Goal: Communication & Community: Share content

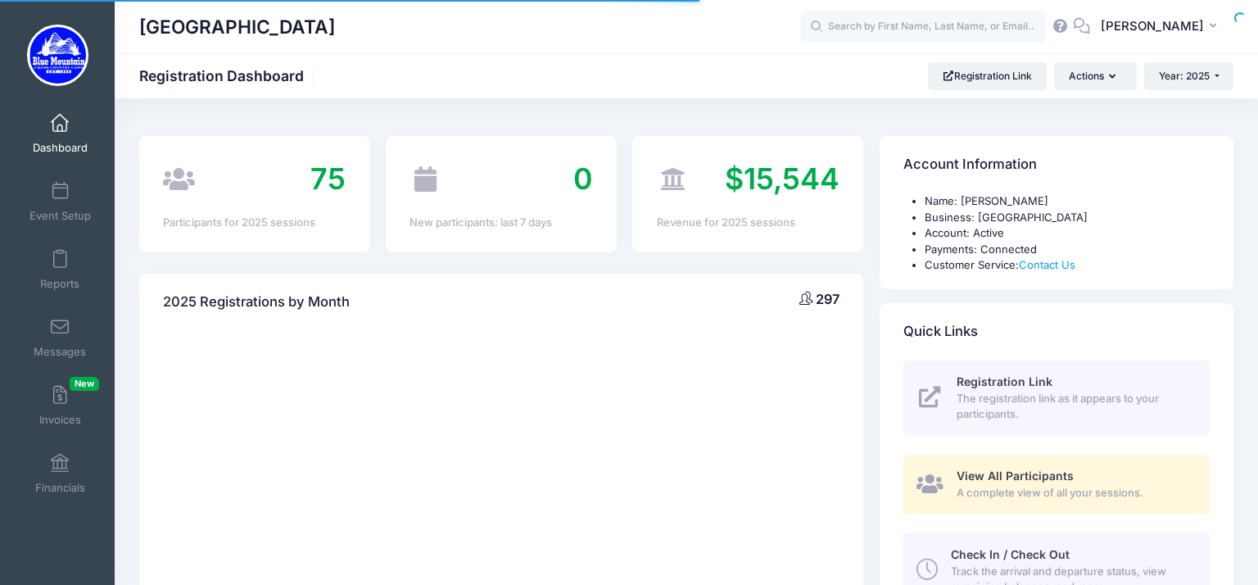
select select
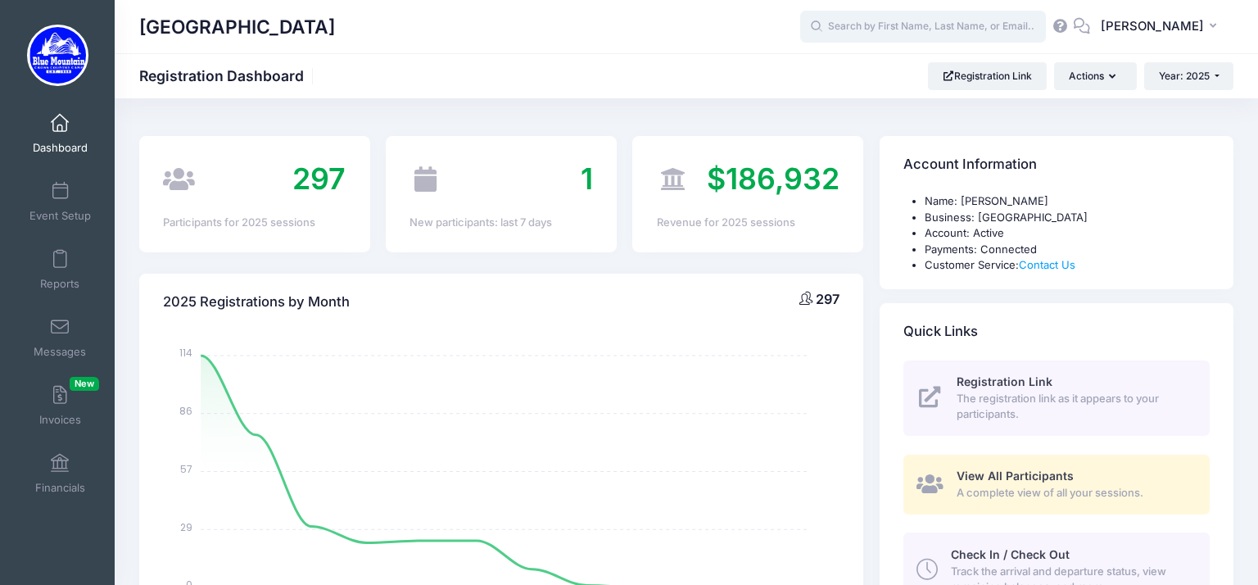
click at [858, 37] on input "text" at bounding box center [923, 27] width 246 height 33
click at [57, 351] on span "Messages" at bounding box center [60, 352] width 52 height 14
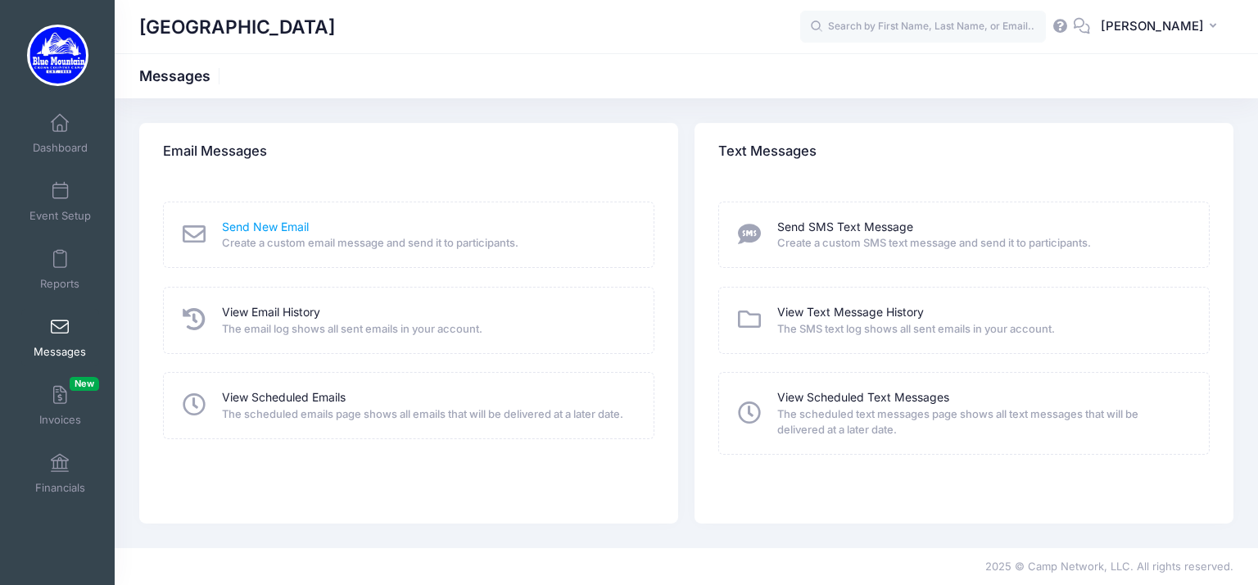
click at [237, 229] on link "Send New Email" at bounding box center [265, 227] width 87 height 17
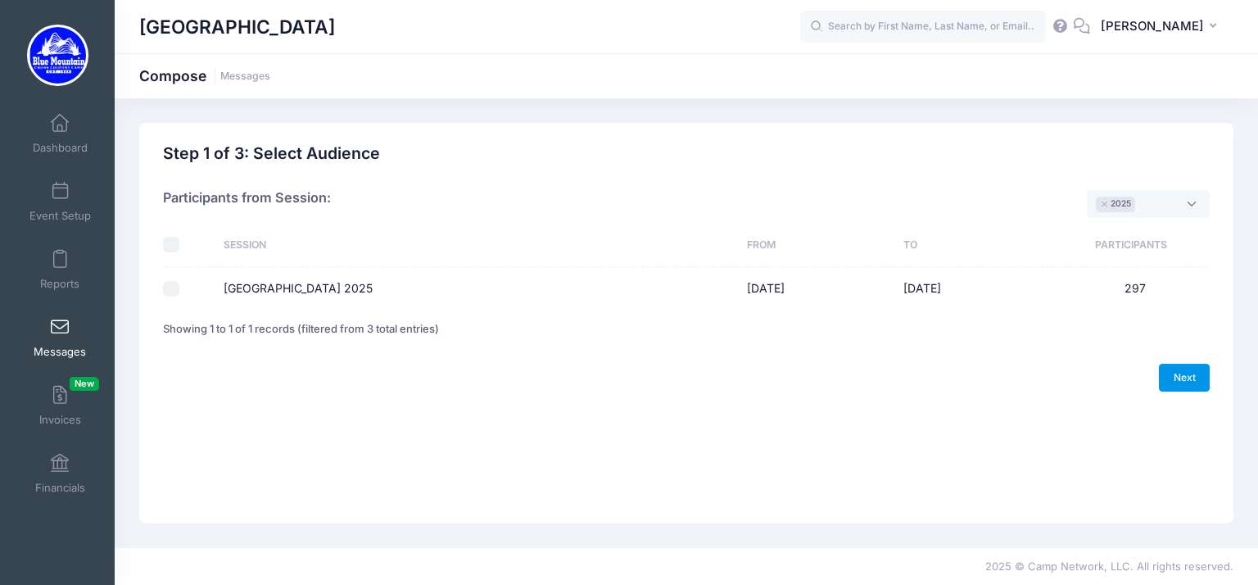
click at [1182, 376] on link "Next" at bounding box center [1184, 378] width 51 height 28
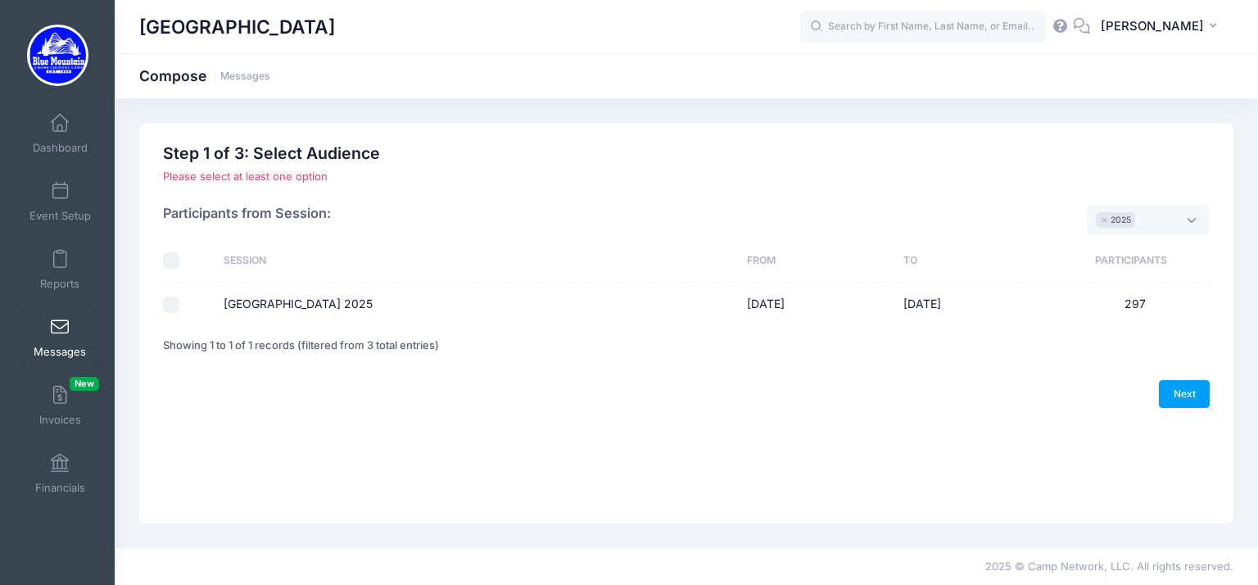
click at [165, 310] on input "[GEOGRAPHIC_DATA] 2025" at bounding box center [171, 304] width 16 height 16
checkbox input "true"
click at [1202, 387] on link "Next" at bounding box center [1184, 394] width 51 height 28
select select "50"
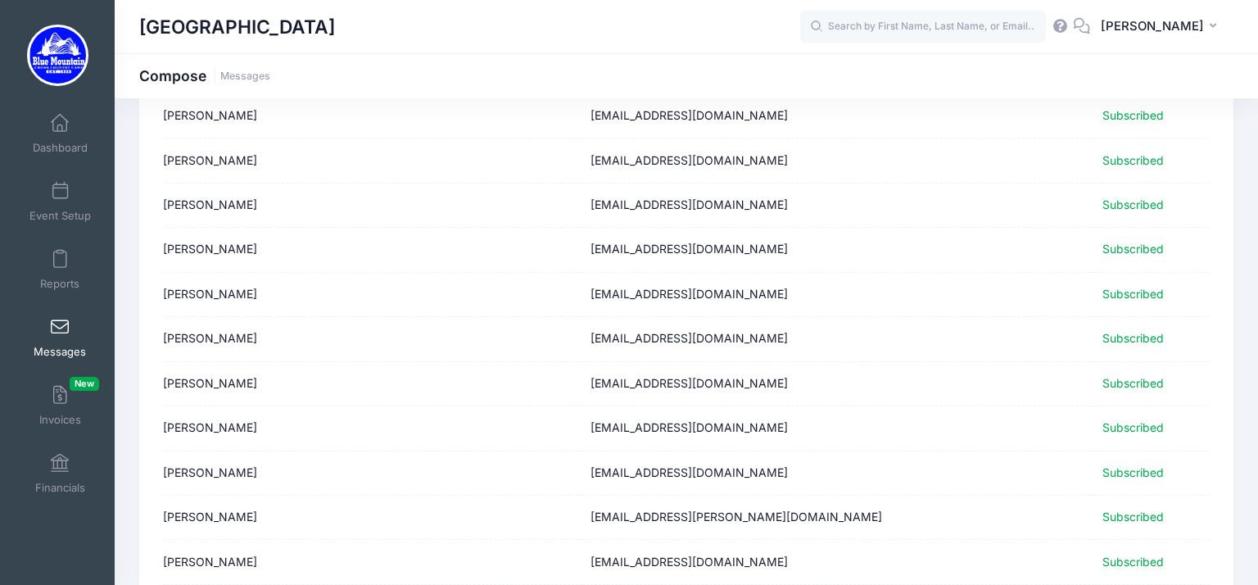
scroll to position [2059, 0]
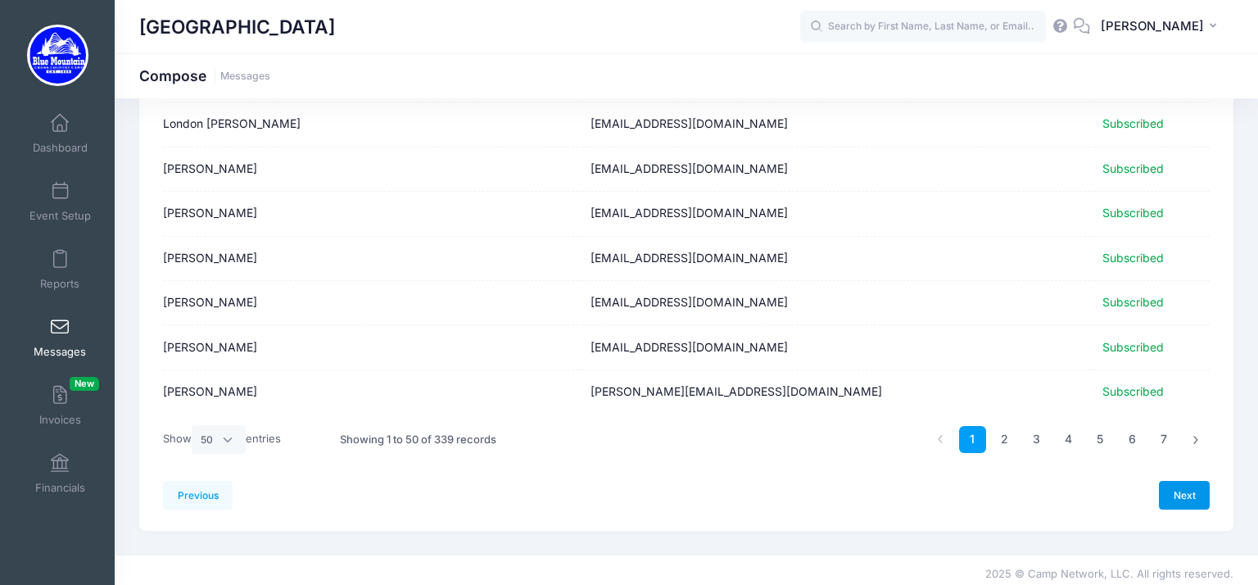
click at [1173, 484] on link "Next" at bounding box center [1184, 495] width 51 height 28
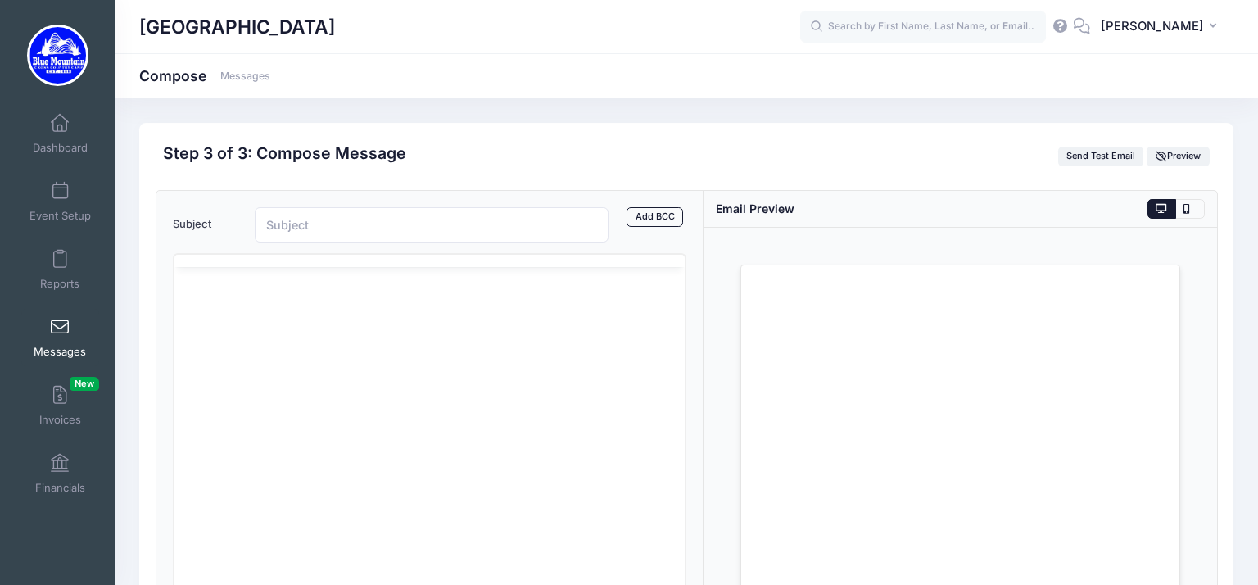
scroll to position [0, 0]
click at [379, 236] on input "Subject" at bounding box center [432, 224] width 354 height 35
paste input "Tips for a GREAT week at camp"
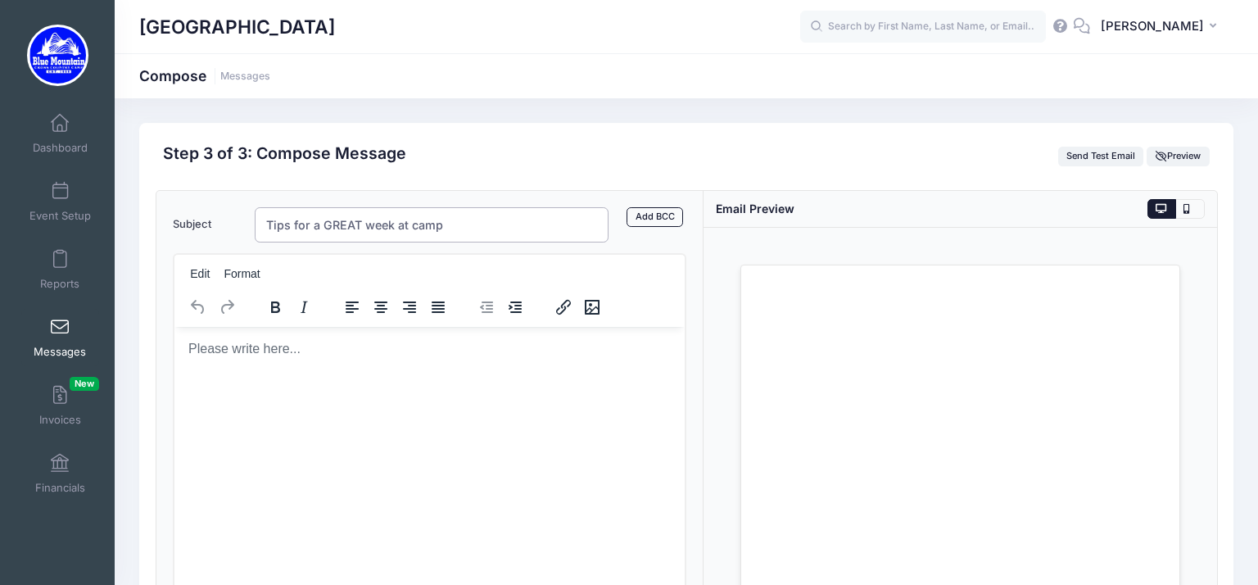
type input "Tips for a GREAT week at camp"
click at [224, 342] on body "Rich Text Area. Press ALT-0 for help." at bounding box center [429, 348] width 484 height 18
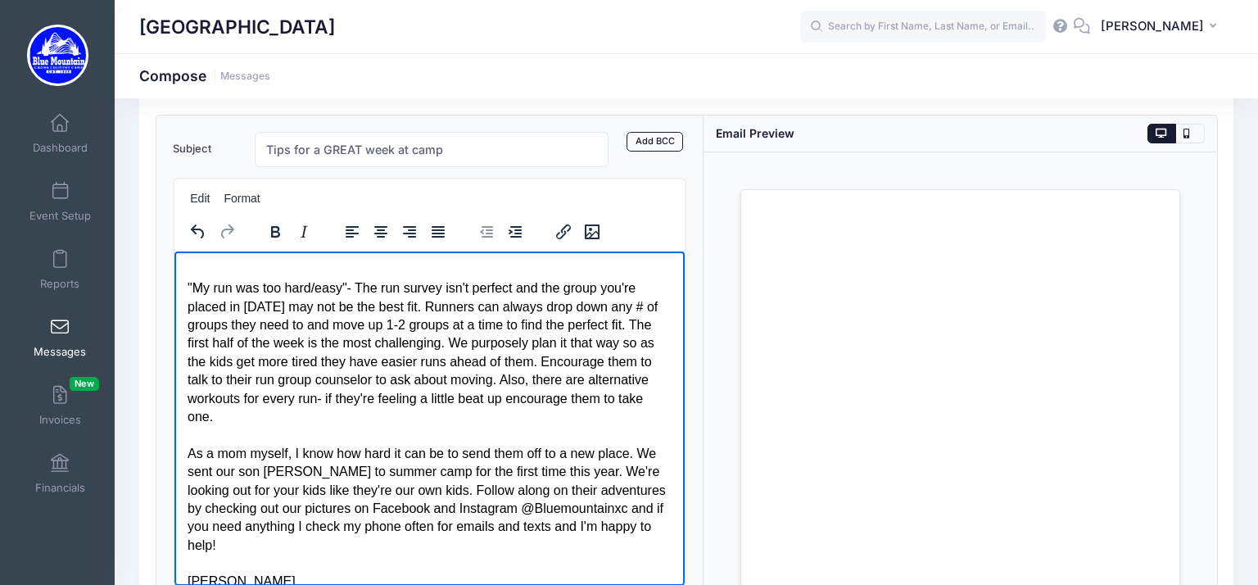
scroll to position [276, 0]
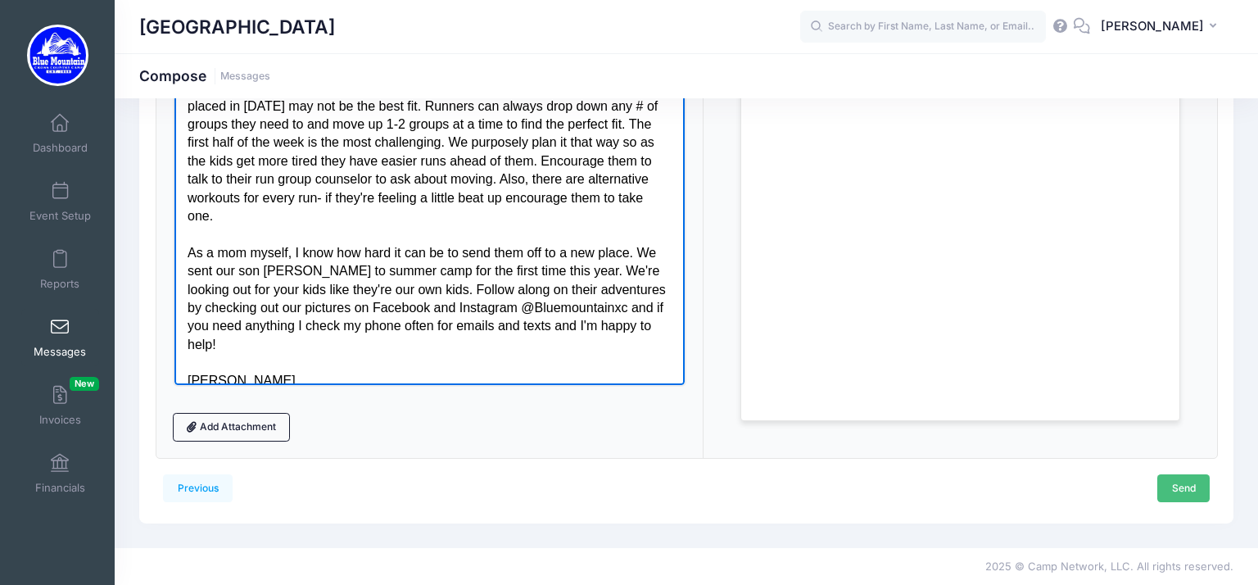
click at [1177, 489] on link "Send" at bounding box center [1183, 488] width 52 height 28
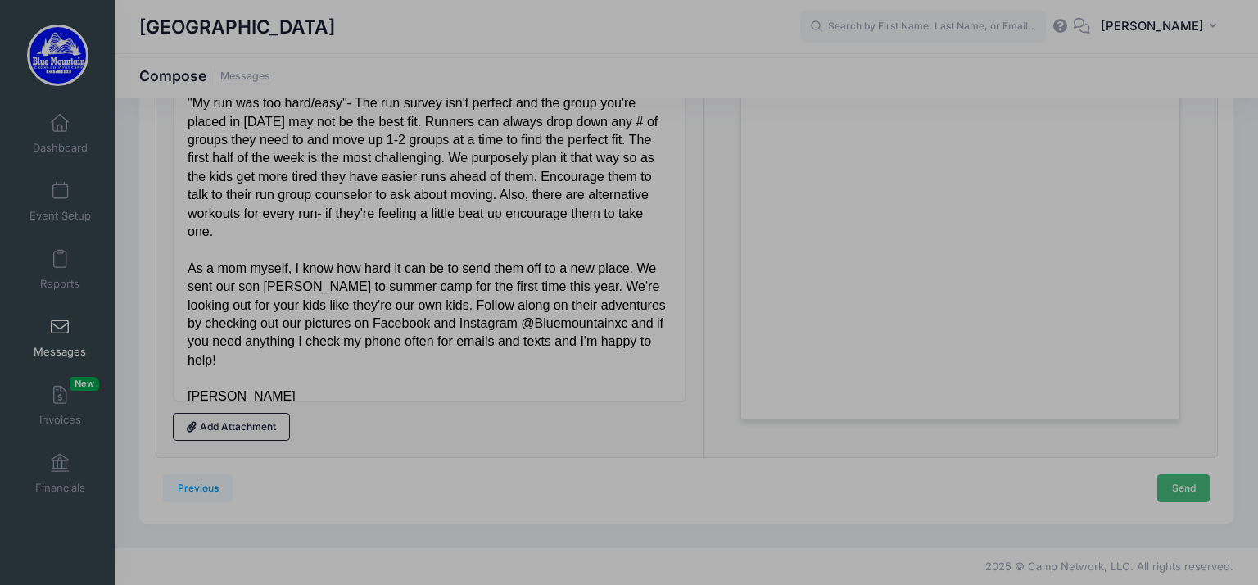
scroll to position [0, 0]
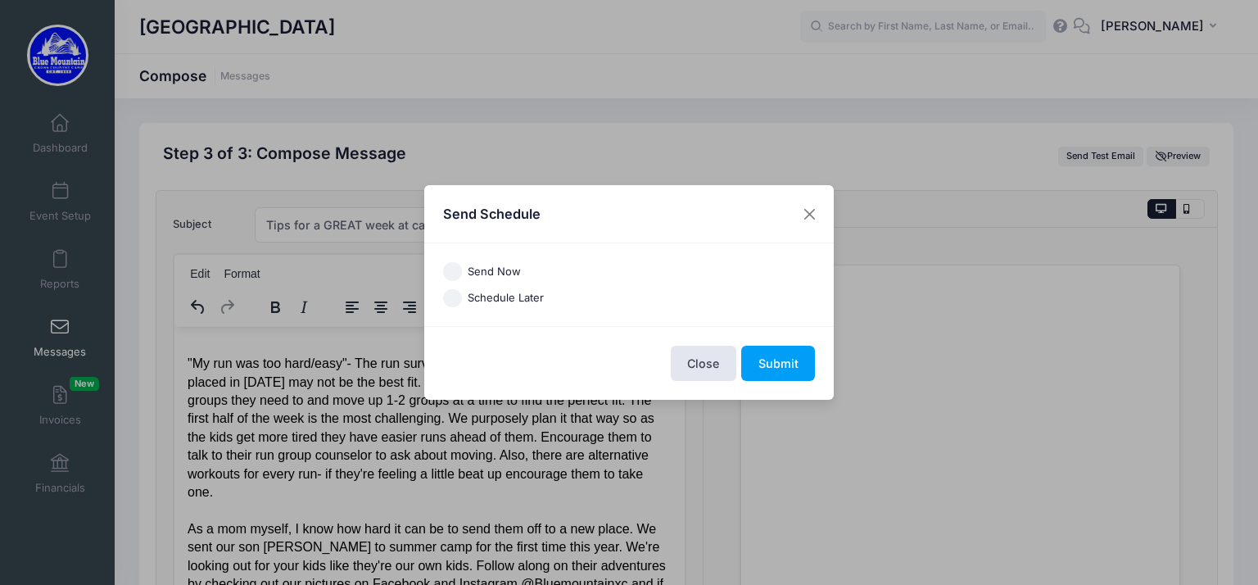
click at [460, 296] on input "Schedule Later" at bounding box center [452, 298] width 19 height 19
radio input "true"
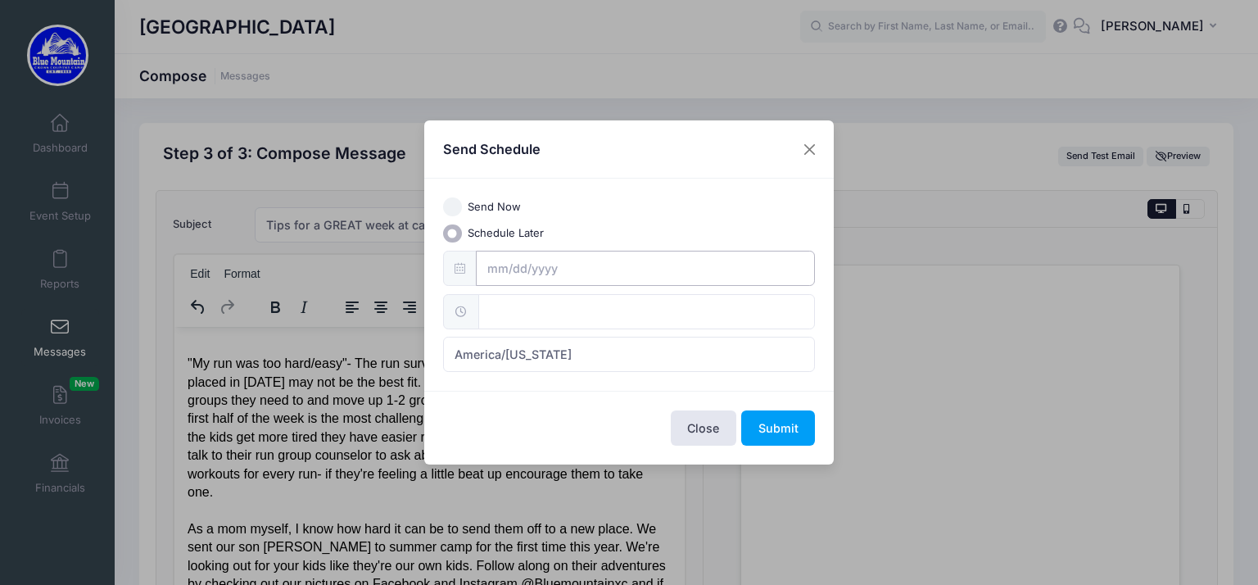
click at [550, 255] on input "text" at bounding box center [646, 268] width 340 height 35
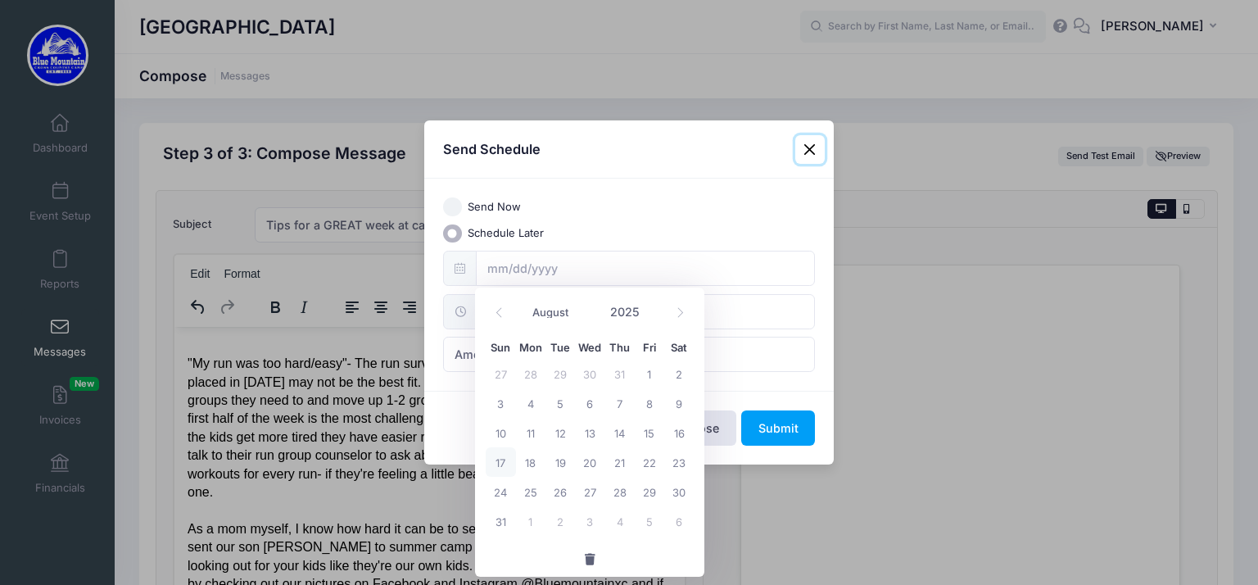
click at [504, 454] on span "17" at bounding box center [500, 461] width 29 height 29
type input "08/17/2025"
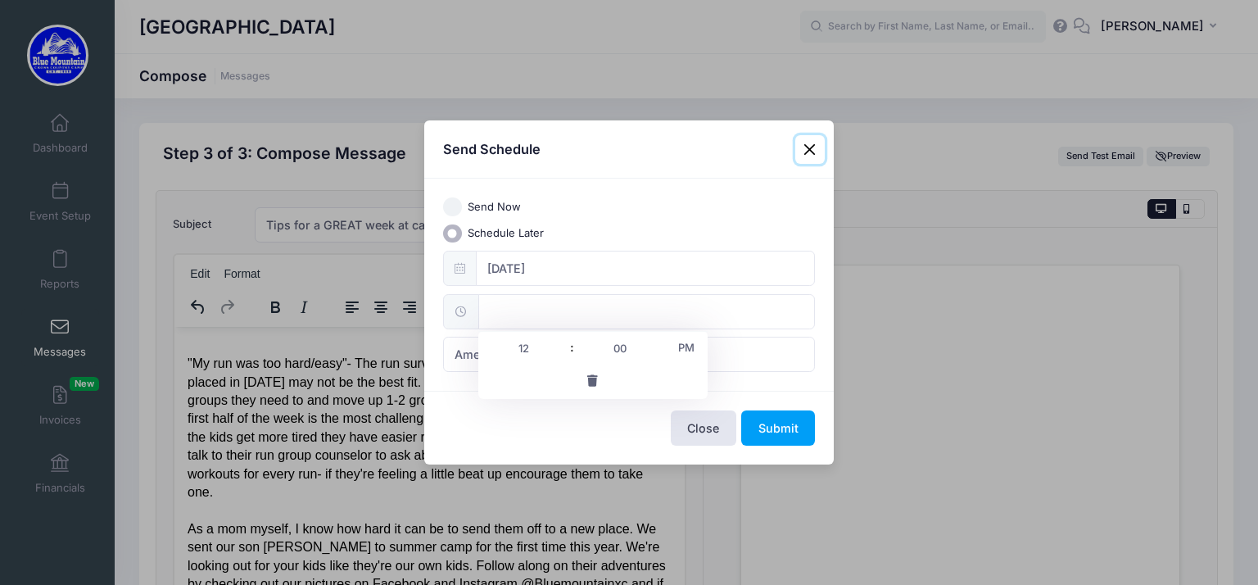
click at [510, 307] on input "text" at bounding box center [646, 311] width 337 height 35
click at [531, 348] on input "12" at bounding box center [524, 348] width 92 height 33
click at [563, 357] on span at bounding box center [563, 356] width 11 height 16
type input "11:00"
type input "11"
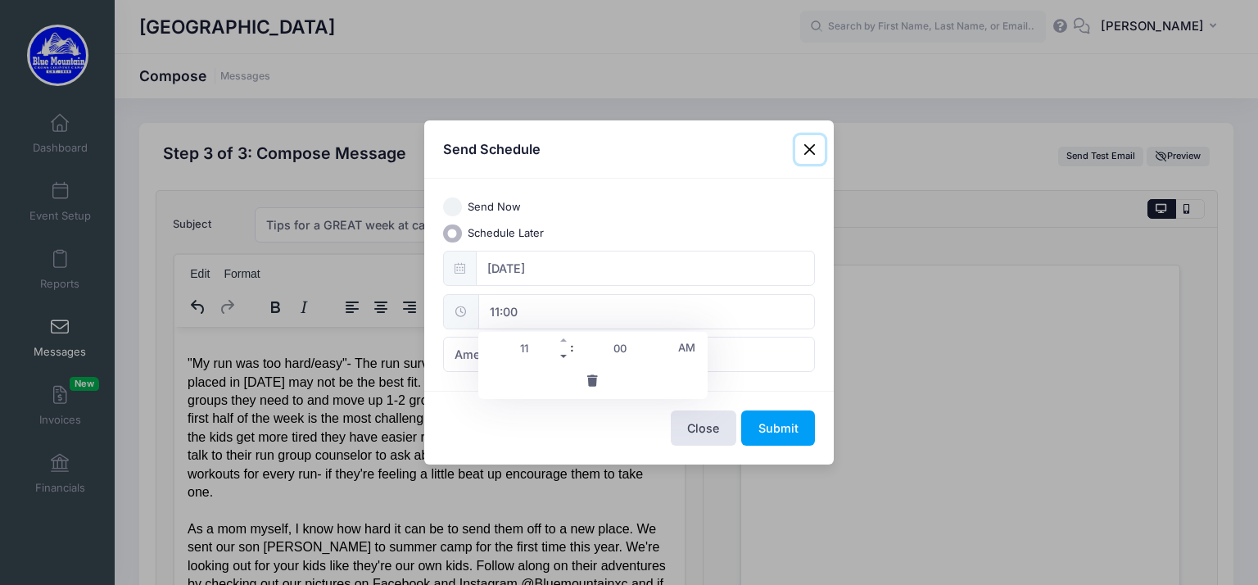
click at [563, 357] on span at bounding box center [563, 356] width 11 height 16
type input "10:00"
type input "10"
click at [563, 357] on span at bounding box center [563, 356] width 11 height 16
type input "09:00"
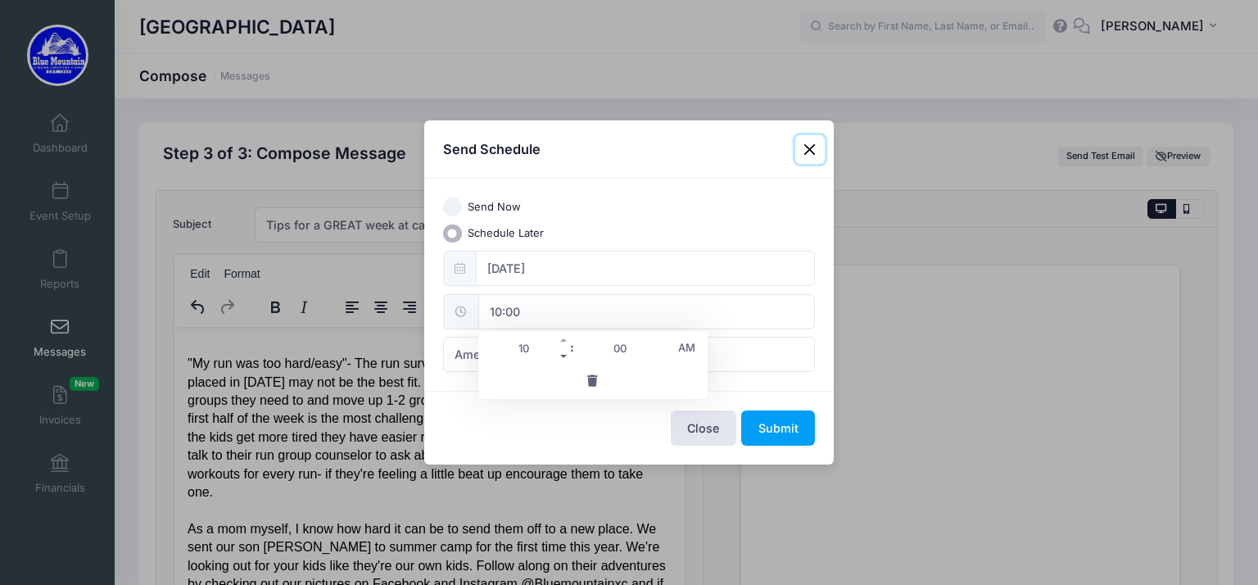
type input "09"
click at [563, 357] on span at bounding box center [563, 356] width 11 height 16
type input "08:00"
type input "08"
click at [563, 357] on span at bounding box center [563, 356] width 11 height 16
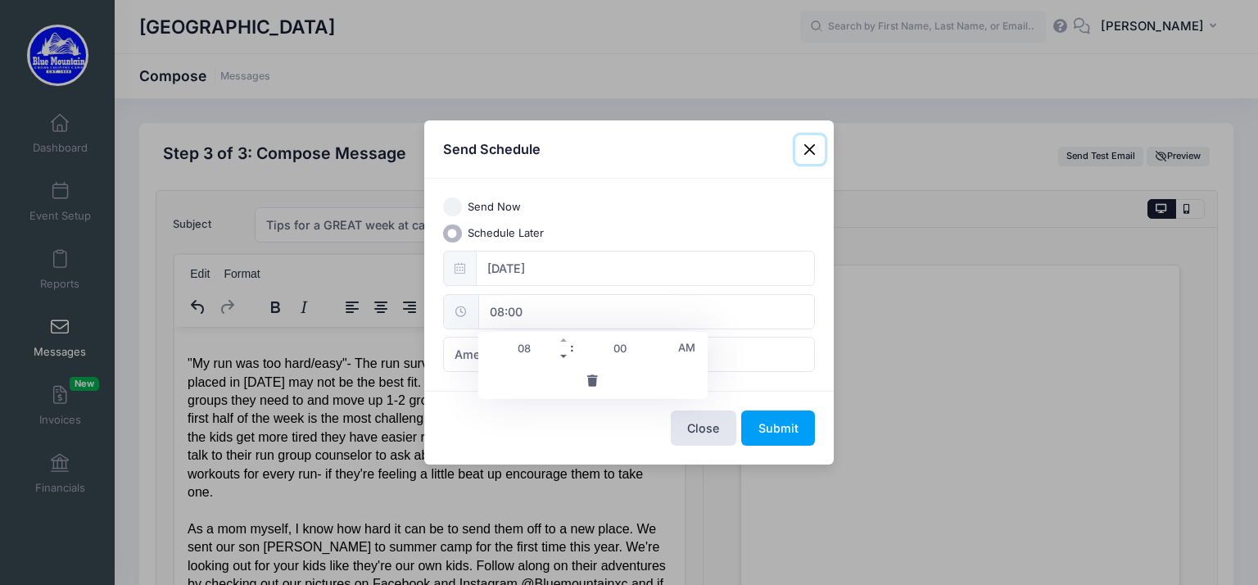
type input "07:00"
type input "07"
click at [563, 357] on span at bounding box center [563, 356] width 11 height 16
type input "06:00"
type input "06"
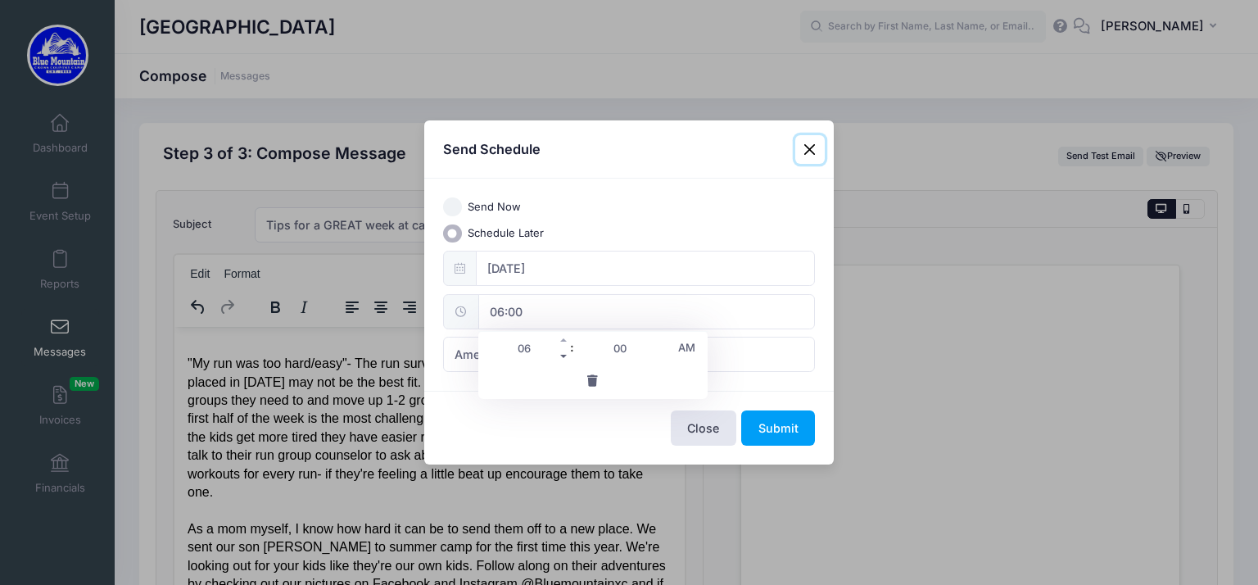
click at [563, 357] on span at bounding box center [563, 356] width 11 height 16
type input "05:00"
type input "05"
click at [562, 341] on span at bounding box center [563, 340] width 11 height 16
type input "06:00"
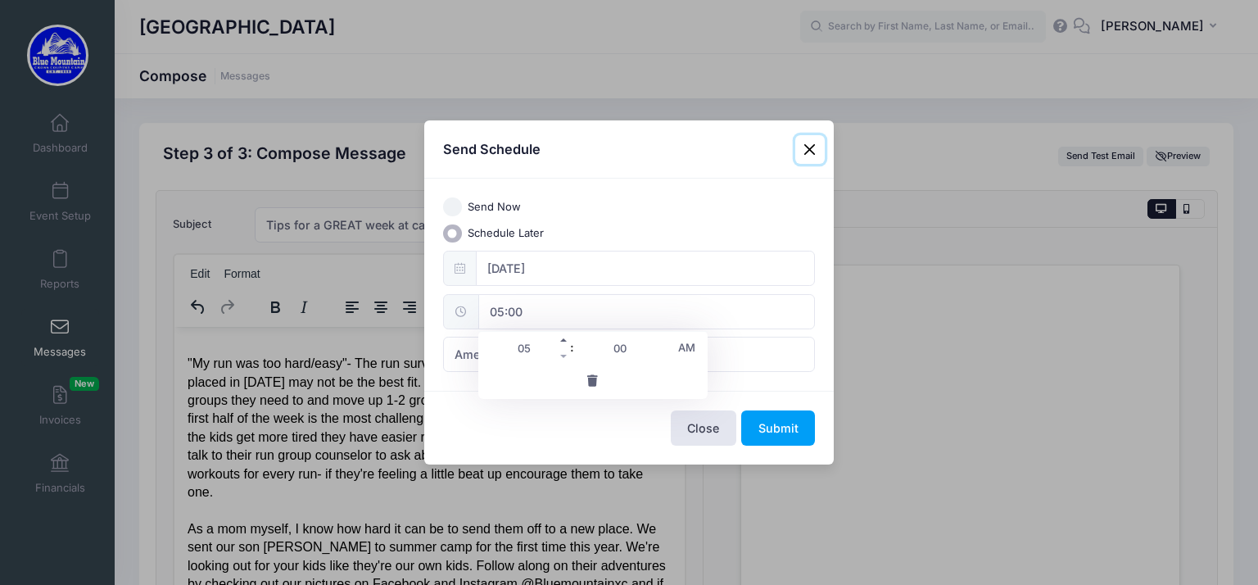
type input "06"
click at [562, 341] on span at bounding box center [563, 340] width 11 height 16
type input "07:00"
type input "07"
click at [562, 341] on span at bounding box center [563, 340] width 11 height 16
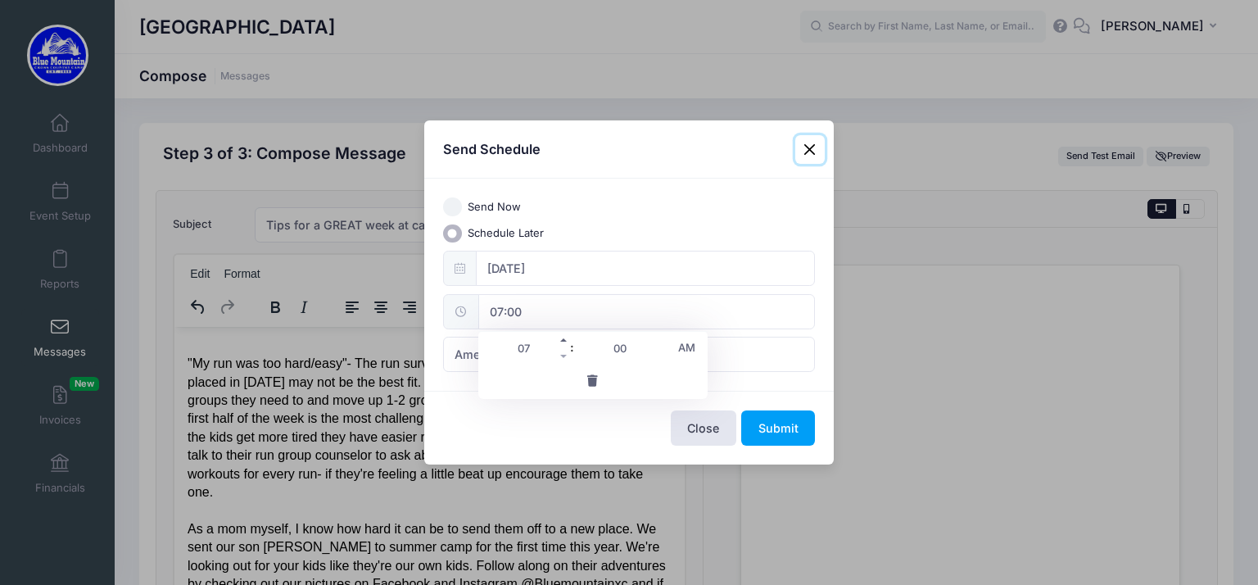
type input "08:00"
type input "08"
click at [563, 355] on span at bounding box center [563, 356] width 11 height 16
type input "07:00"
type input "07"
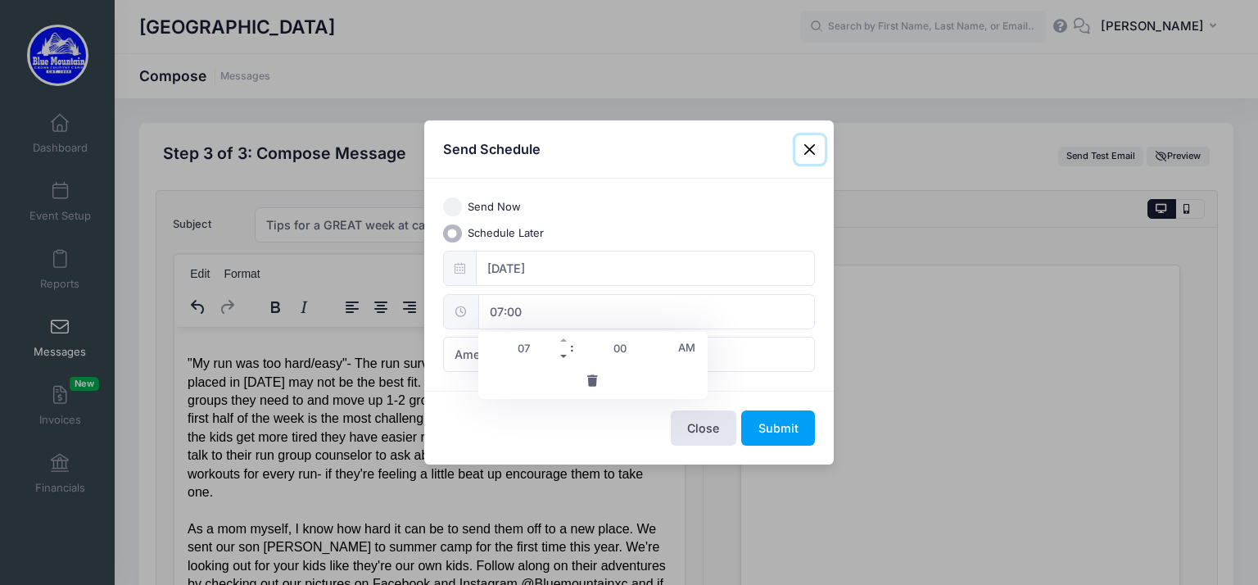
click at [563, 355] on span at bounding box center [563, 356] width 11 height 16
type input "06:00"
type input "06"
click at [563, 355] on span at bounding box center [563, 356] width 11 height 16
type input "05:00"
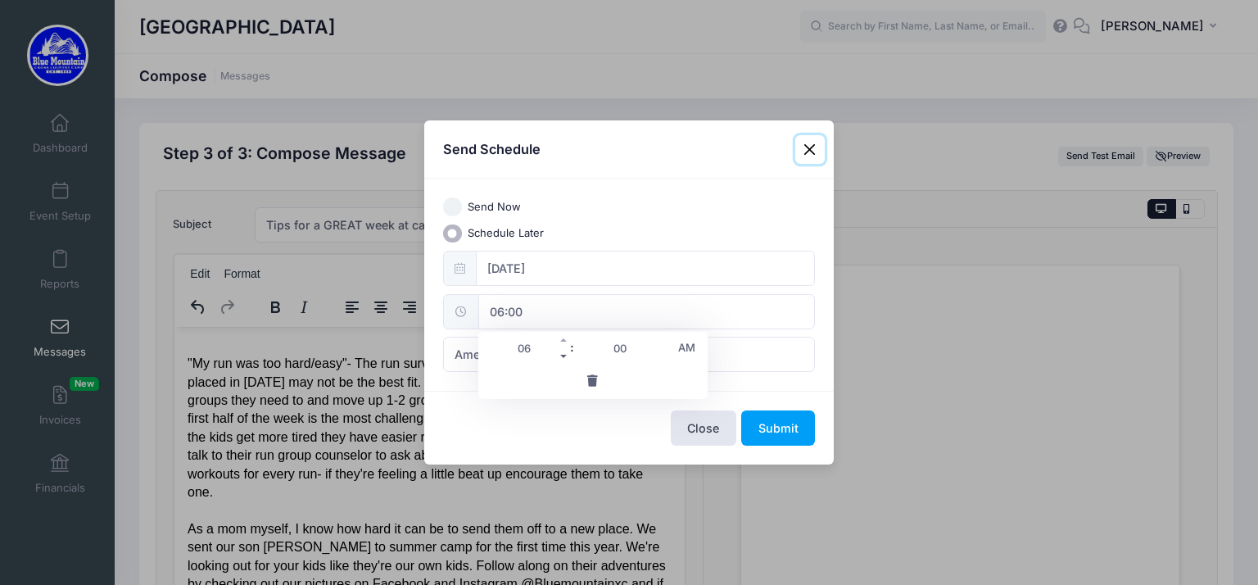
type input "05"
click at [563, 355] on span at bounding box center [563, 356] width 11 height 16
type input "04:00"
type input "04"
click at [662, 354] on span at bounding box center [659, 356] width 11 height 16
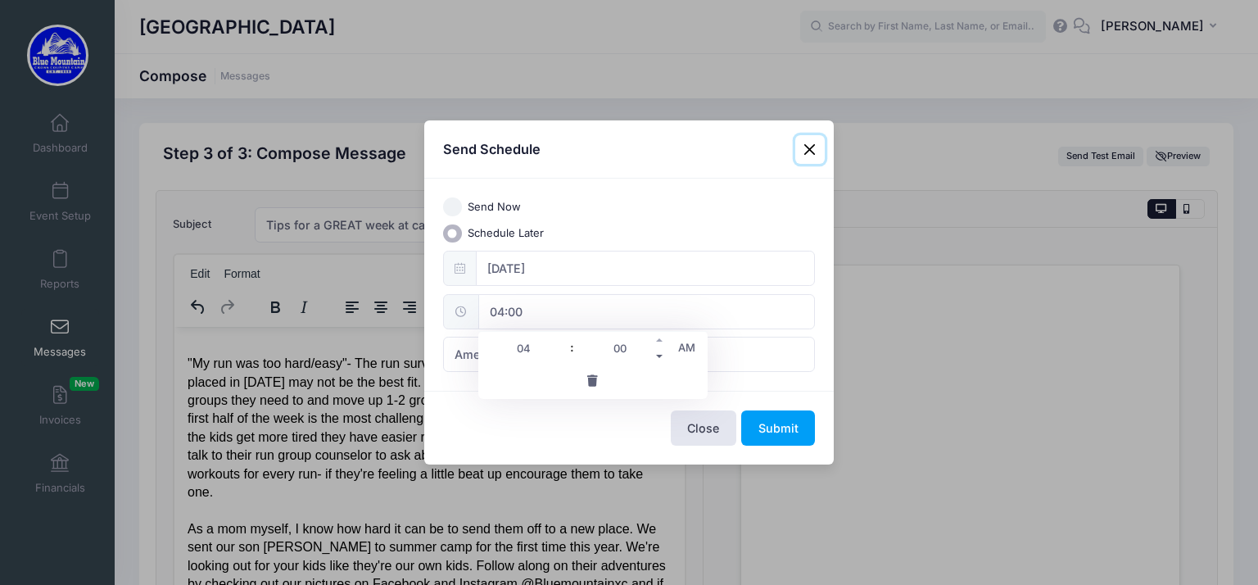
type input "03:55"
type input "03"
type input "55"
click at [660, 338] on span at bounding box center [659, 340] width 11 height 16
type input "04:00"
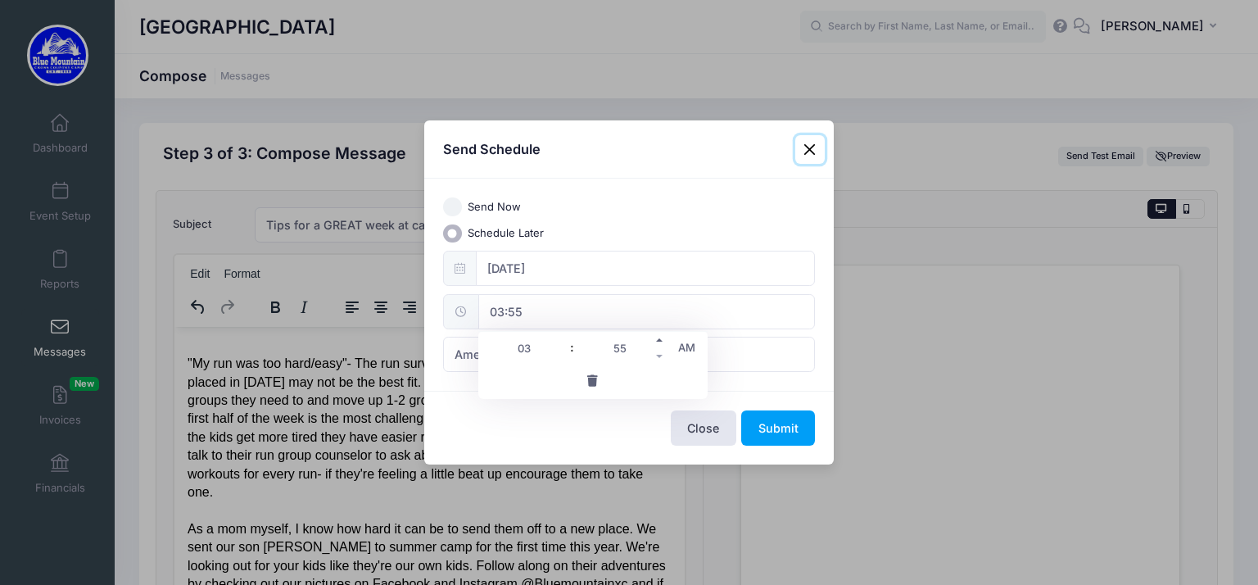
type input "04"
type input "00"
click at [660, 338] on span at bounding box center [659, 340] width 11 height 16
type input "04:05"
type input "05"
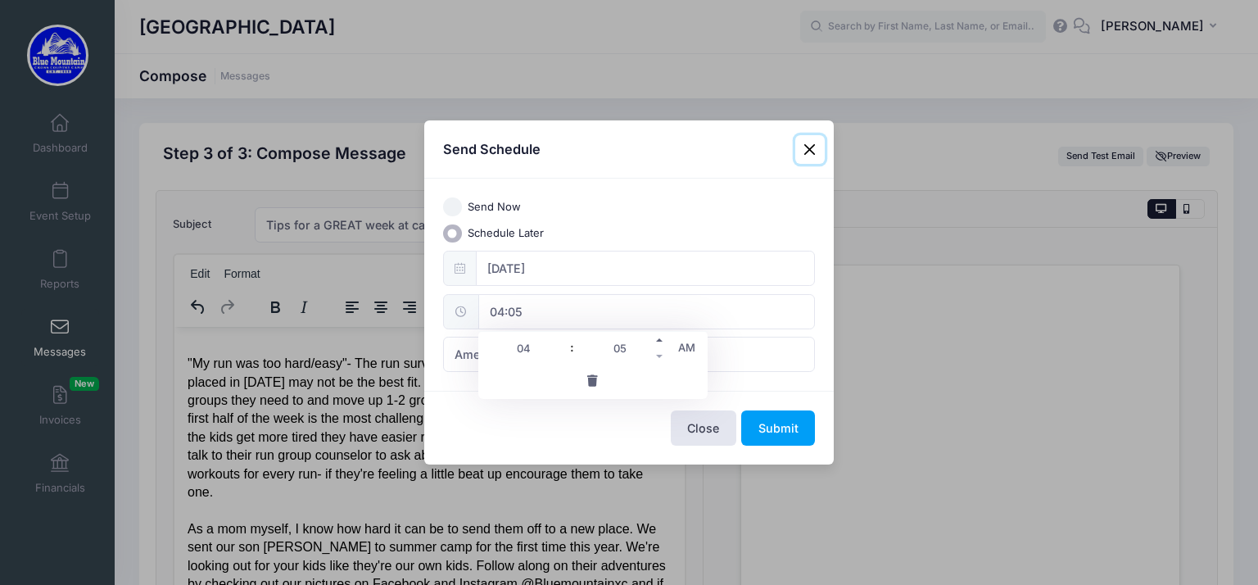
click at [660, 338] on span at bounding box center [659, 340] width 11 height 16
type input "04:10"
type input "10"
click at [660, 338] on span at bounding box center [659, 340] width 11 height 16
type input "04:15"
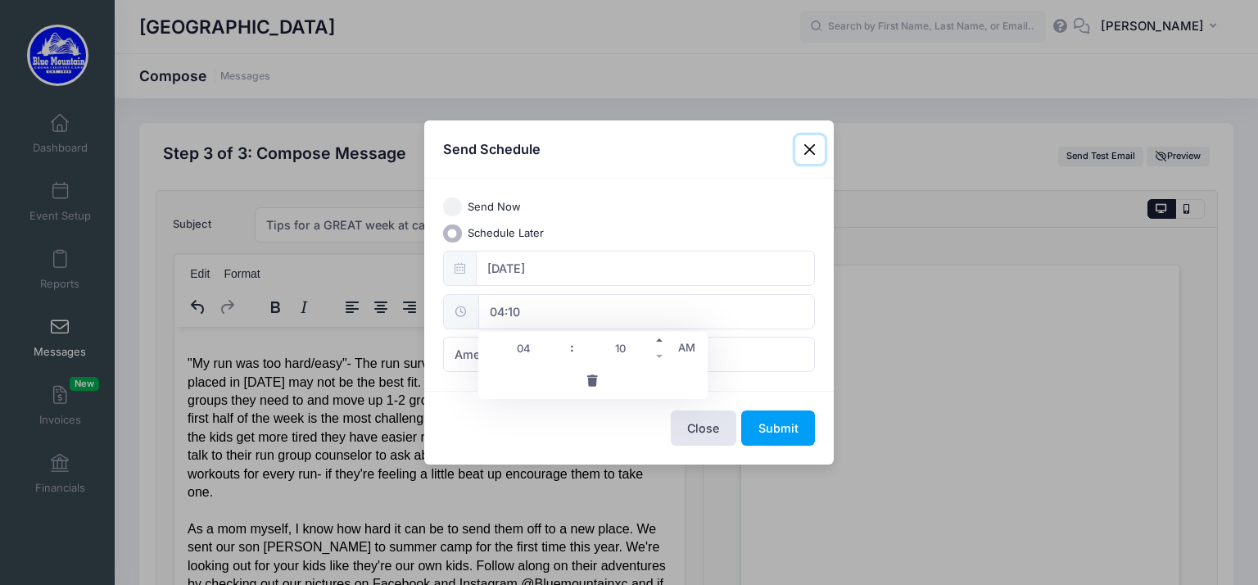
type input "15"
click at [660, 338] on span at bounding box center [659, 340] width 11 height 16
type input "04:20"
type input "20"
click at [660, 338] on span at bounding box center [659, 340] width 11 height 16
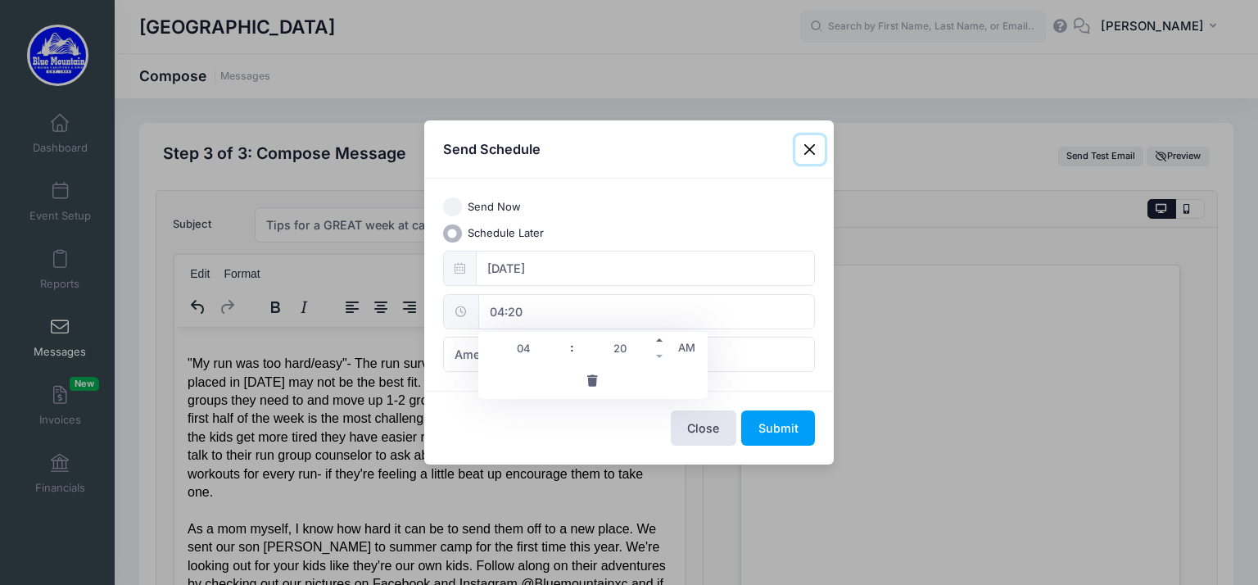
type input "04:25"
type input "25"
click at [660, 338] on span at bounding box center [659, 340] width 11 height 16
type input "04:30"
type input "30"
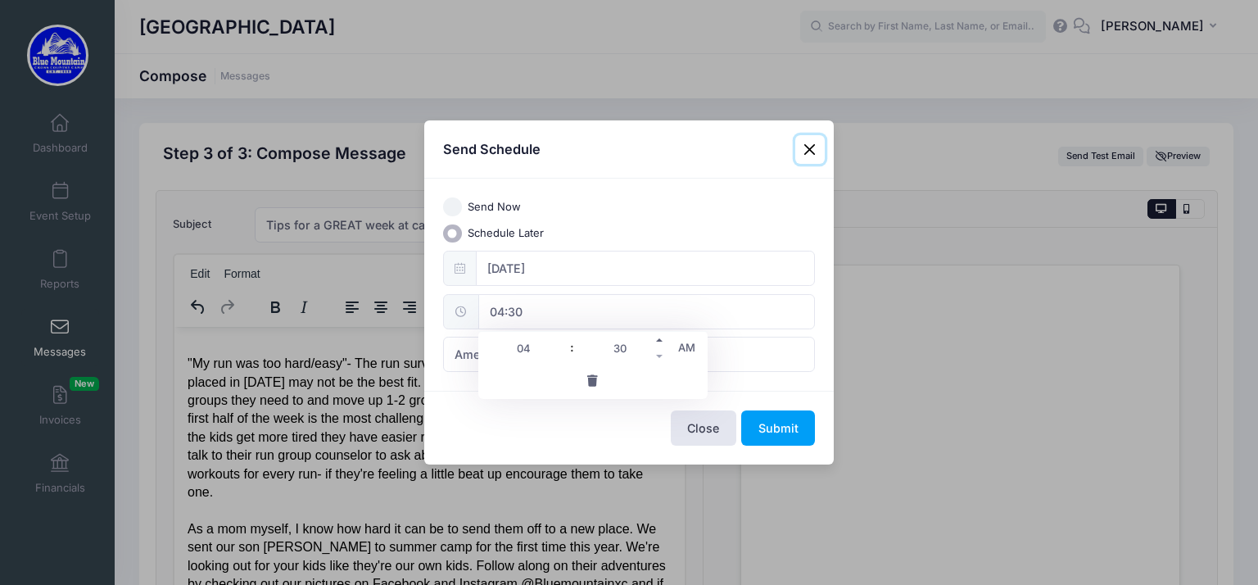
click at [660, 338] on span at bounding box center [659, 340] width 11 height 16
type input "04:35"
type input "35"
click at [660, 338] on span at bounding box center [659, 340] width 11 height 16
type input "04:40"
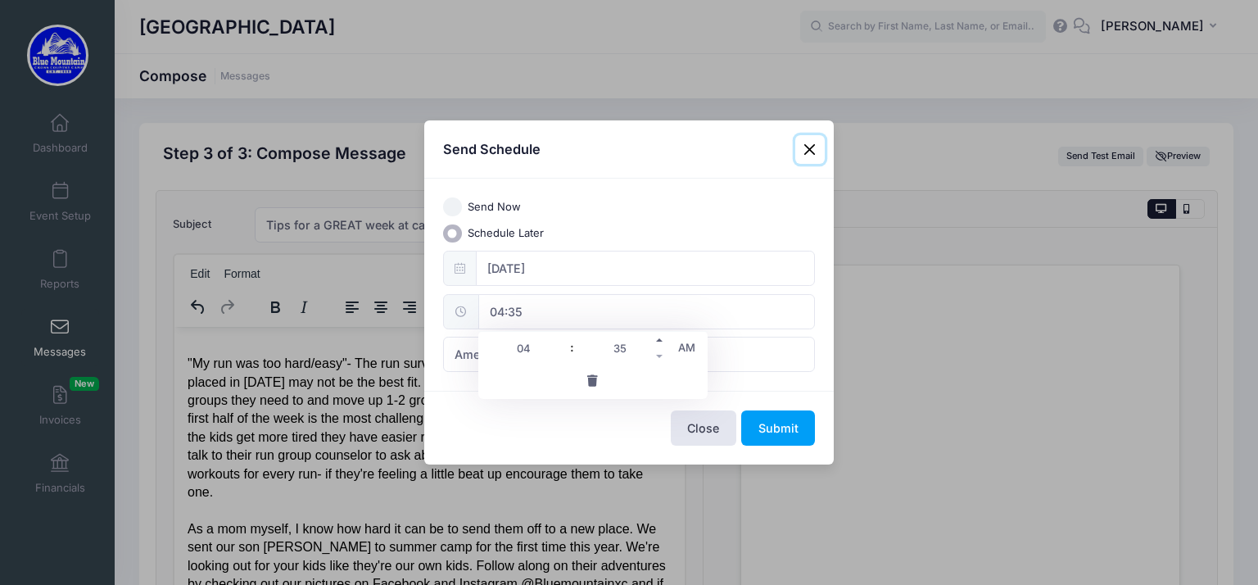
type input "40"
click at [660, 338] on span at bounding box center [659, 340] width 11 height 16
type input "04:45"
type input "45"
click at [660, 338] on span at bounding box center [659, 340] width 11 height 16
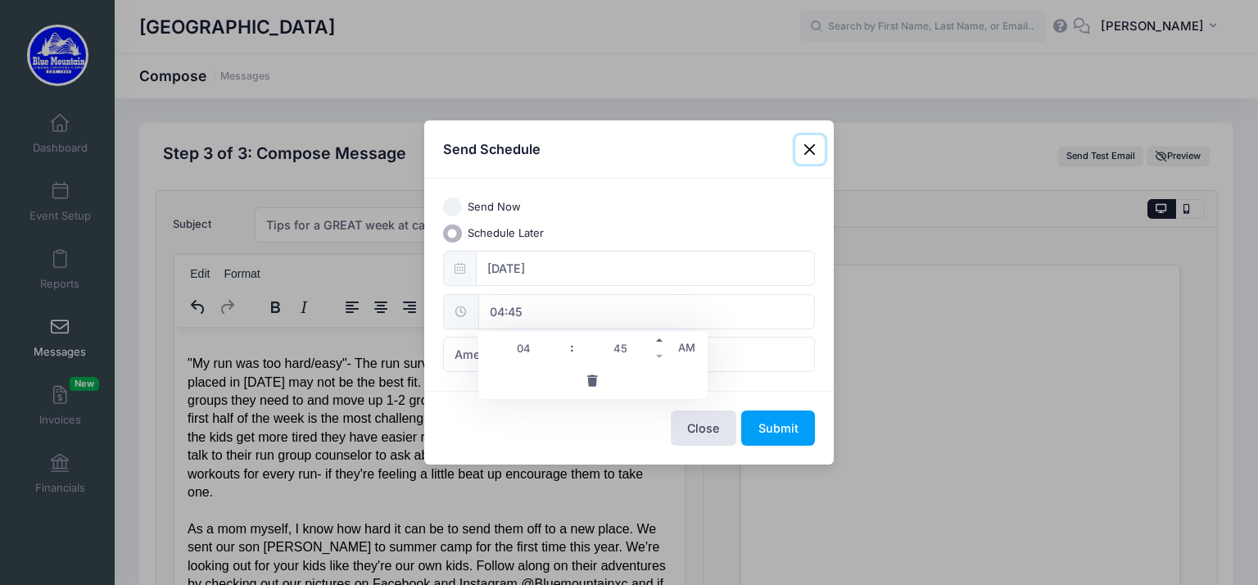
type input "04:50"
type input "50"
click at [663, 358] on span at bounding box center [659, 356] width 11 height 16
type input "04:45"
type input "45"
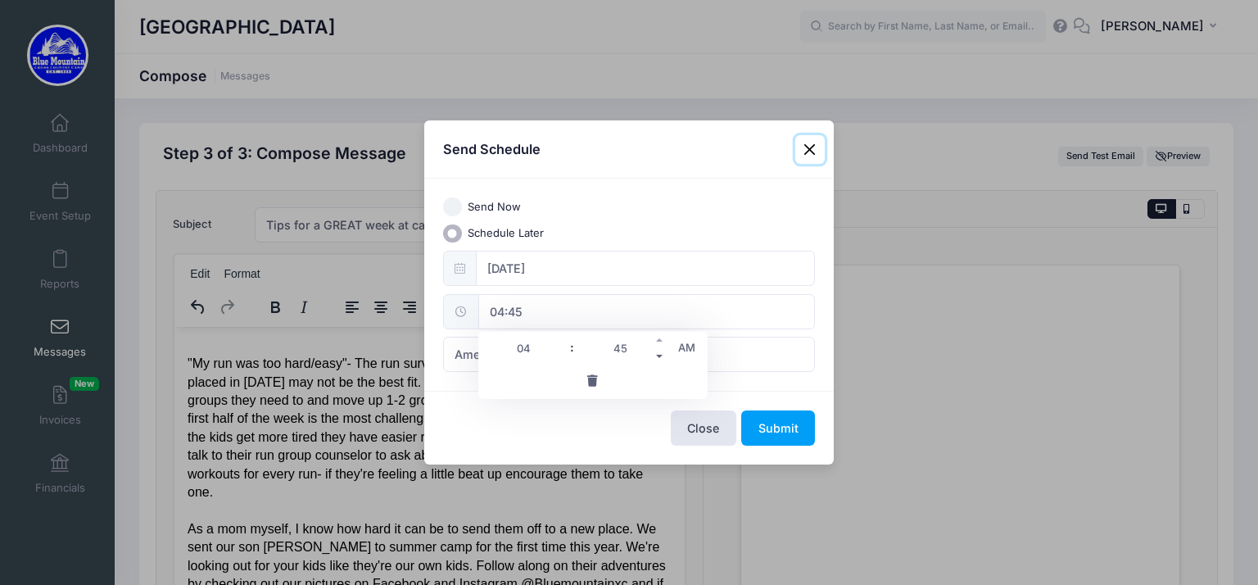
click at [662, 356] on span at bounding box center [659, 356] width 11 height 16
type input "04:40"
type input "40"
click at [658, 355] on span at bounding box center [659, 356] width 11 height 16
type input "04:35"
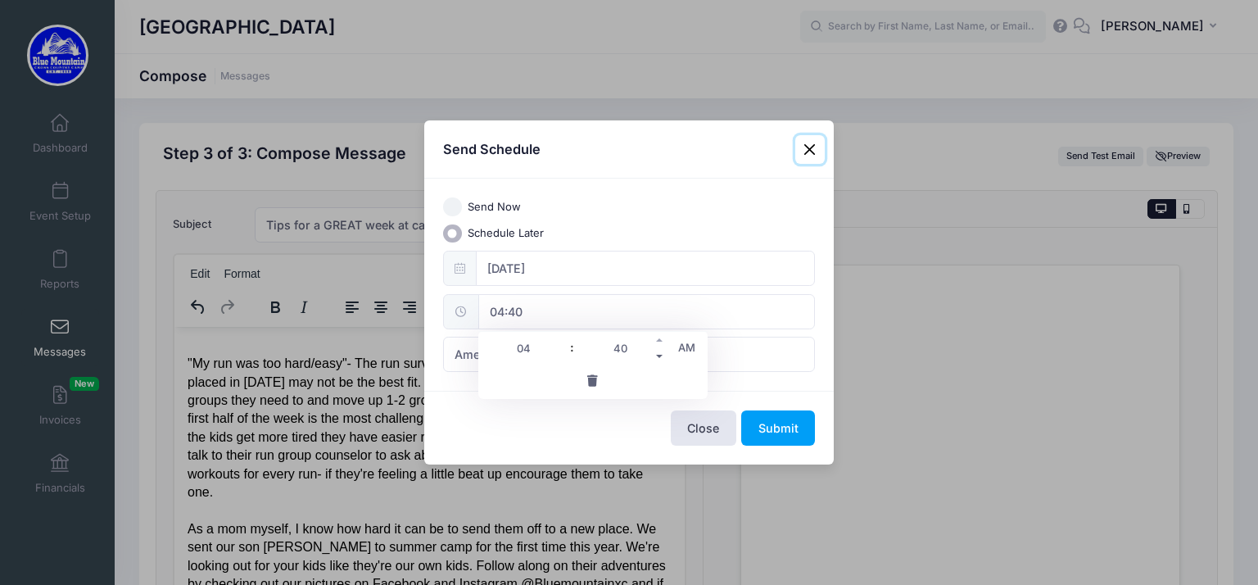
type input "35"
click at [658, 355] on span at bounding box center [659, 356] width 11 height 16
type input "04:30"
type input "30"
click at [678, 351] on span "AM" at bounding box center [686, 347] width 41 height 33
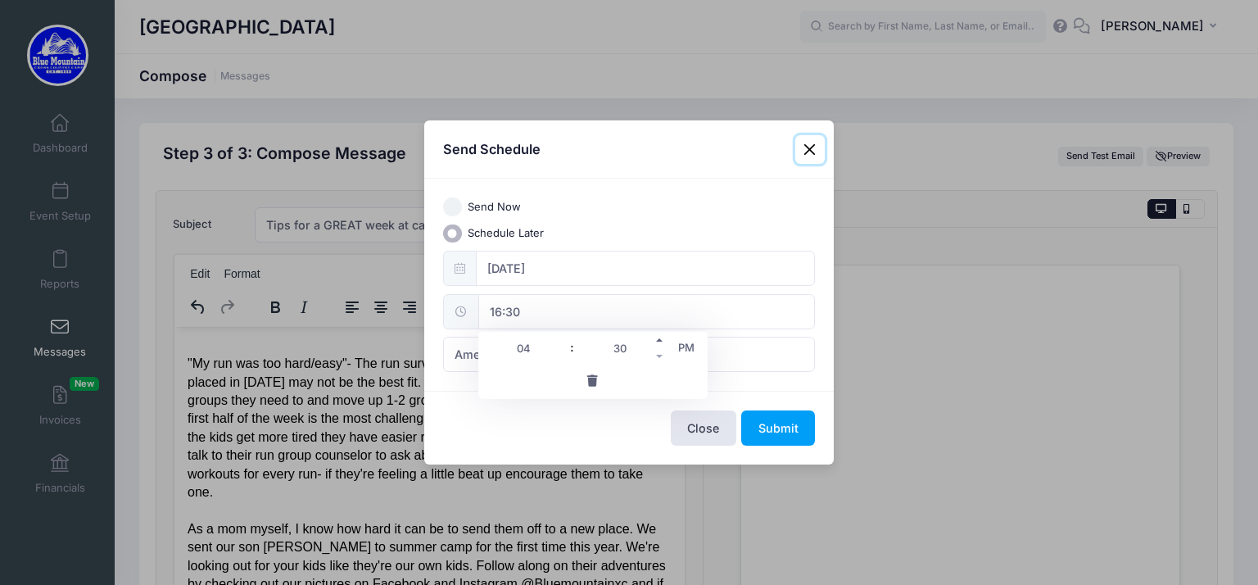
click at [661, 343] on span at bounding box center [659, 340] width 11 height 16
type input "16:35"
type input "35"
click at [661, 343] on span at bounding box center [659, 340] width 11 height 16
type input "16:40"
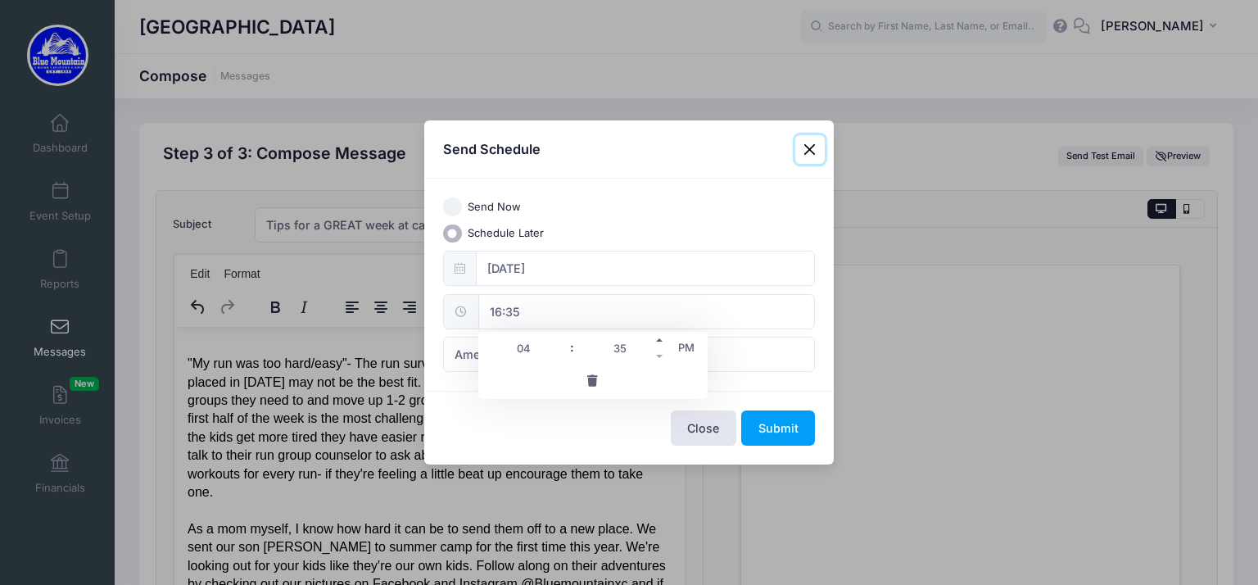
type input "40"
click at [661, 343] on span at bounding box center [659, 340] width 11 height 16
type input "16:45"
type input "45"
click at [587, 456] on div "Close Submit" at bounding box center [628, 427] width 409 height 73
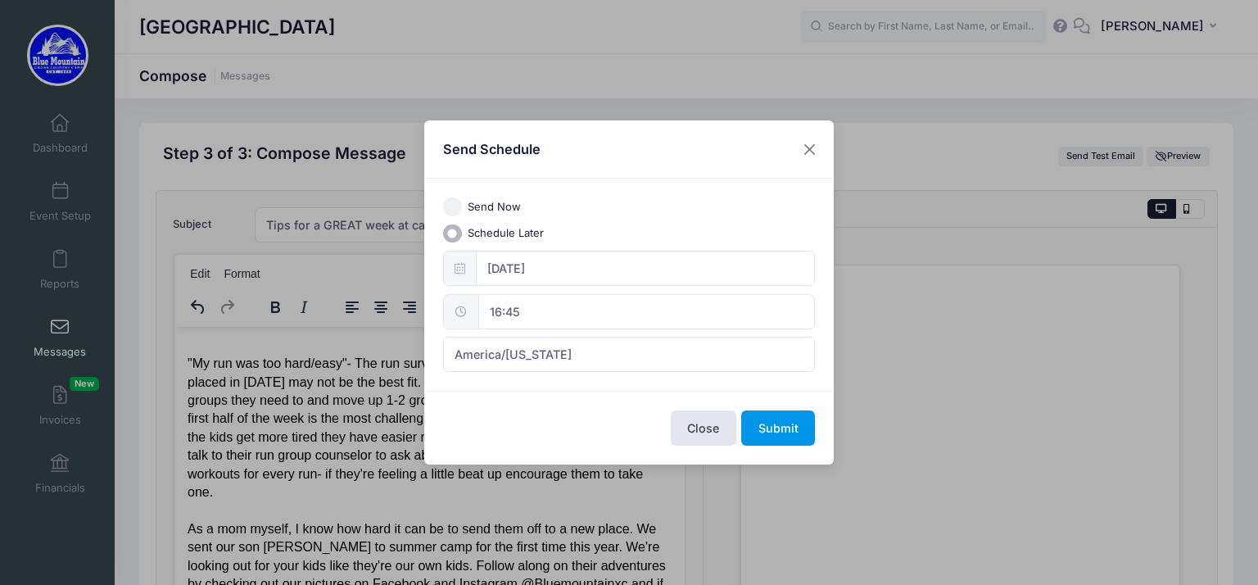
click at [759, 436] on button "Submit" at bounding box center [778, 427] width 74 height 35
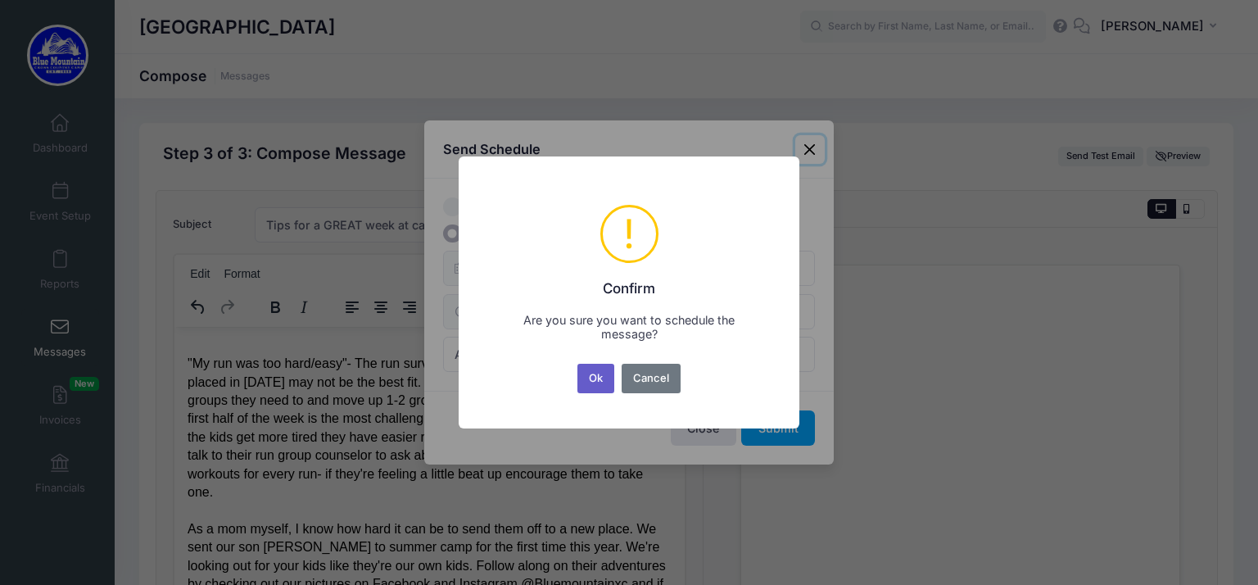
click at [592, 386] on button "Ok" at bounding box center [596, 378] width 38 height 29
